Goal: Communication & Community: Connect with others

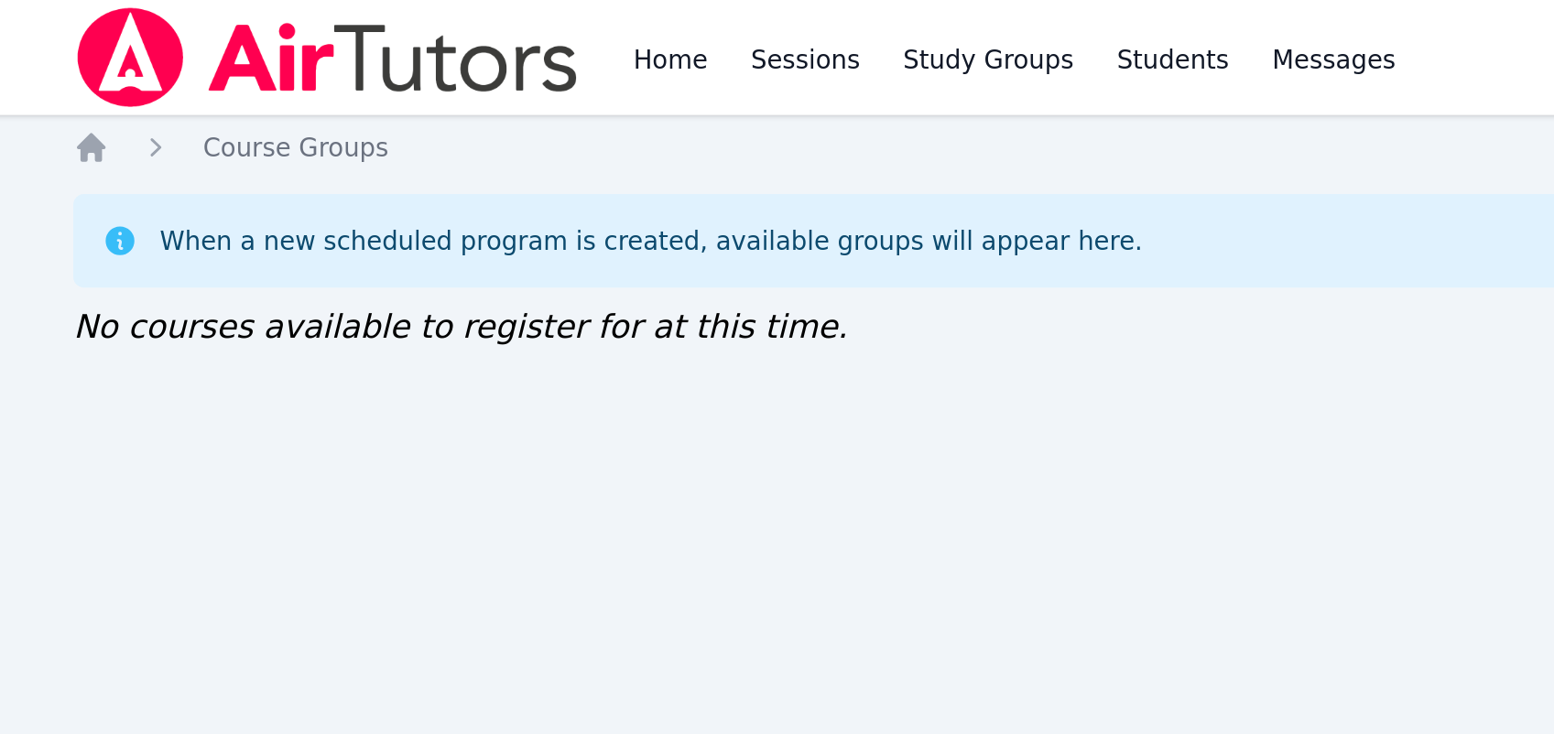
click at [326, 30] on img at bounding box center [323, 29] width 259 height 51
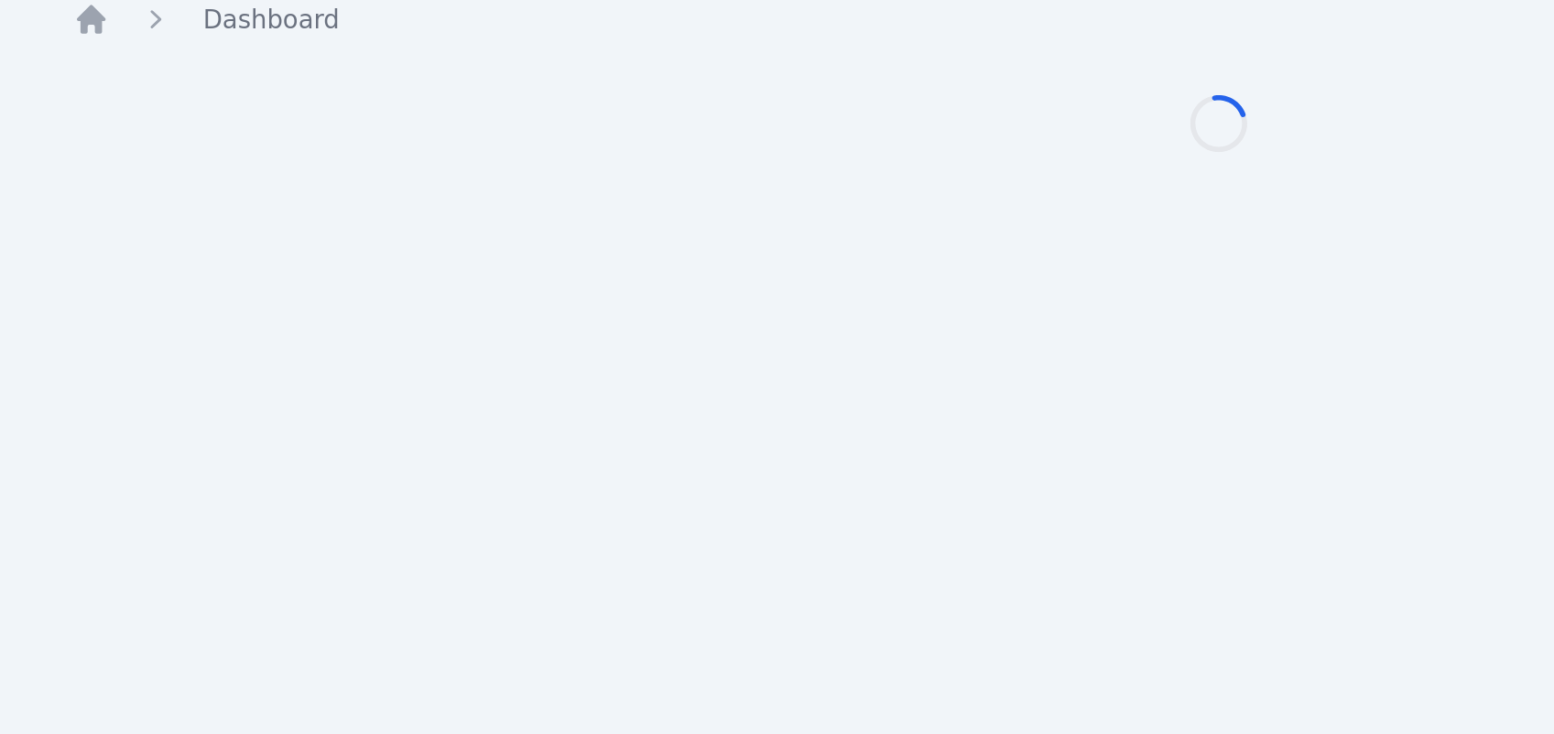
click at [310, 234] on div "Home Sessions Study Groups Students Messages Open user menu Lee'Tayna Hostick O…" at bounding box center [777, 367] width 1554 height 734
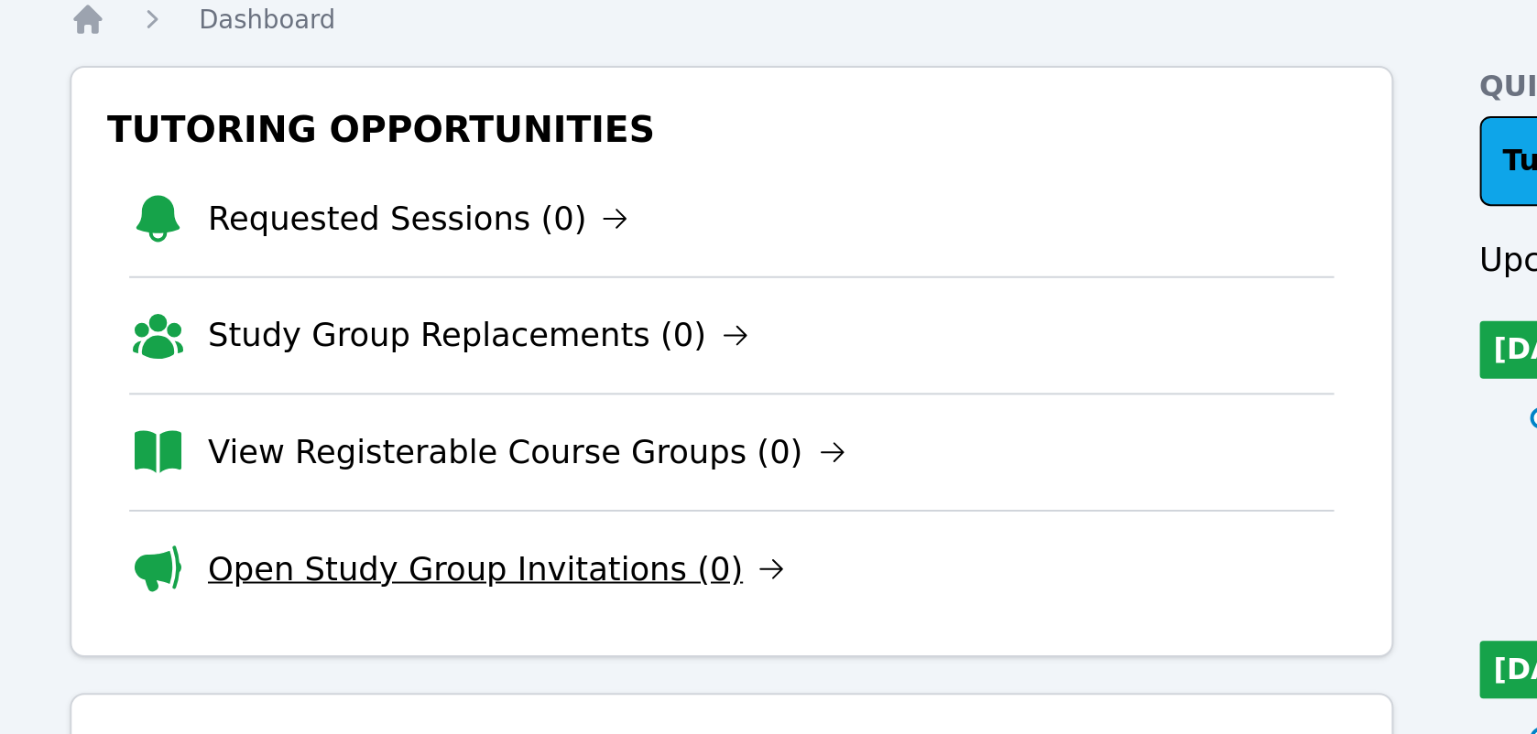
click at [377, 357] on link "Open Study Group Invitations (0)" at bounding box center [410, 355] width 295 height 26
